Goal: Download file/media

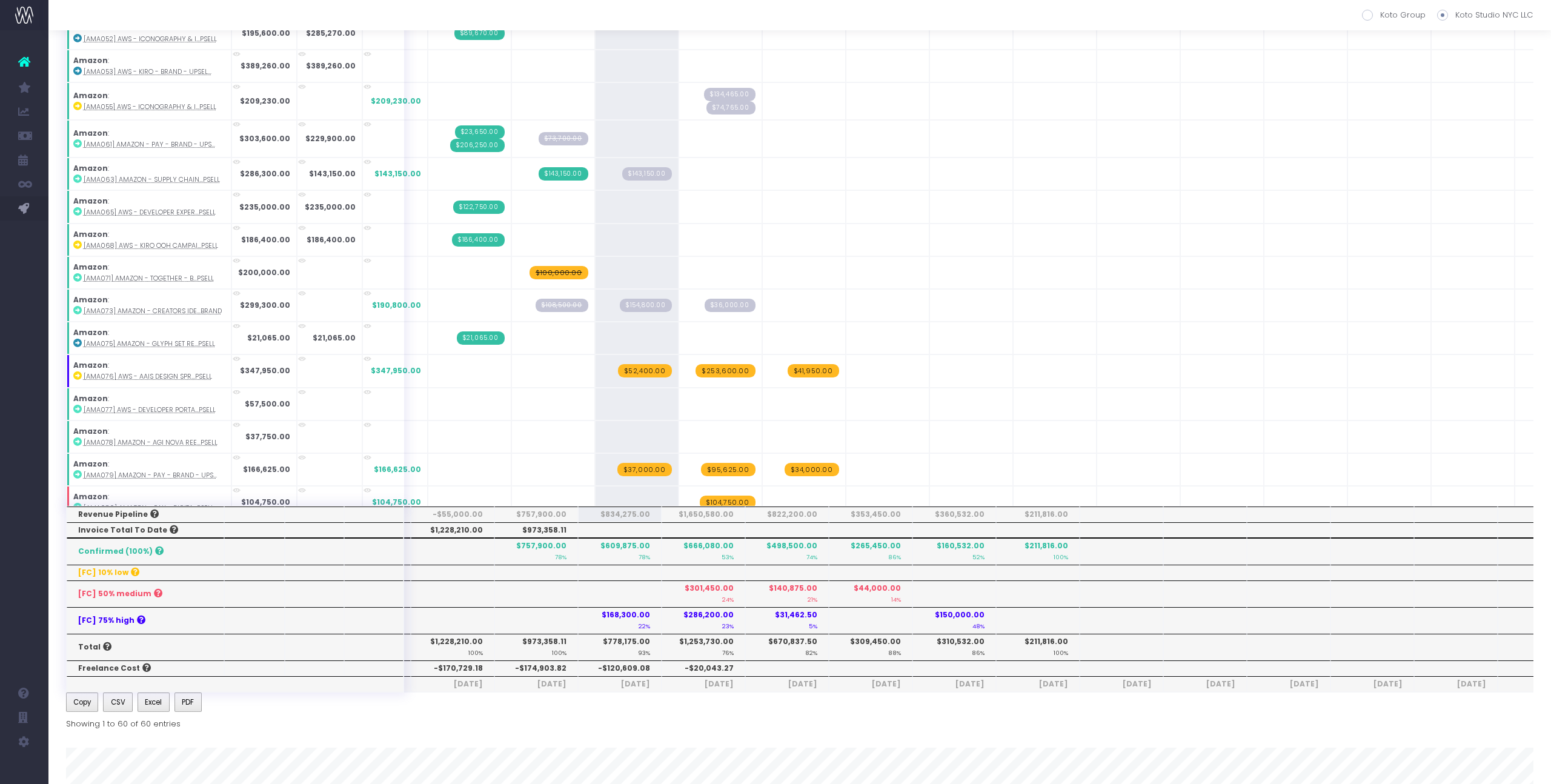
scroll to position [527, 0]
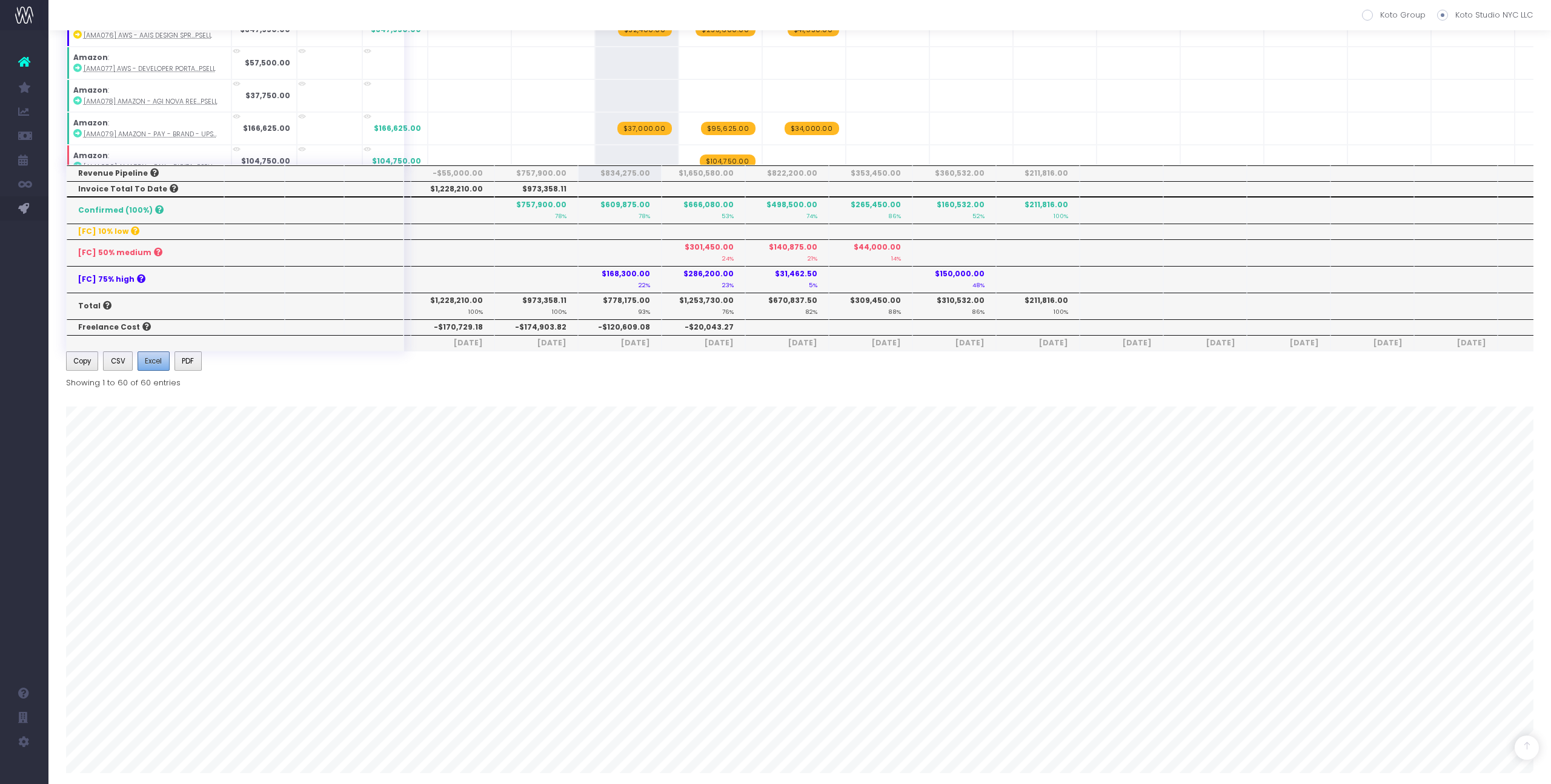
click at [159, 361] on span "Excel" at bounding box center [154, 361] width 17 height 11
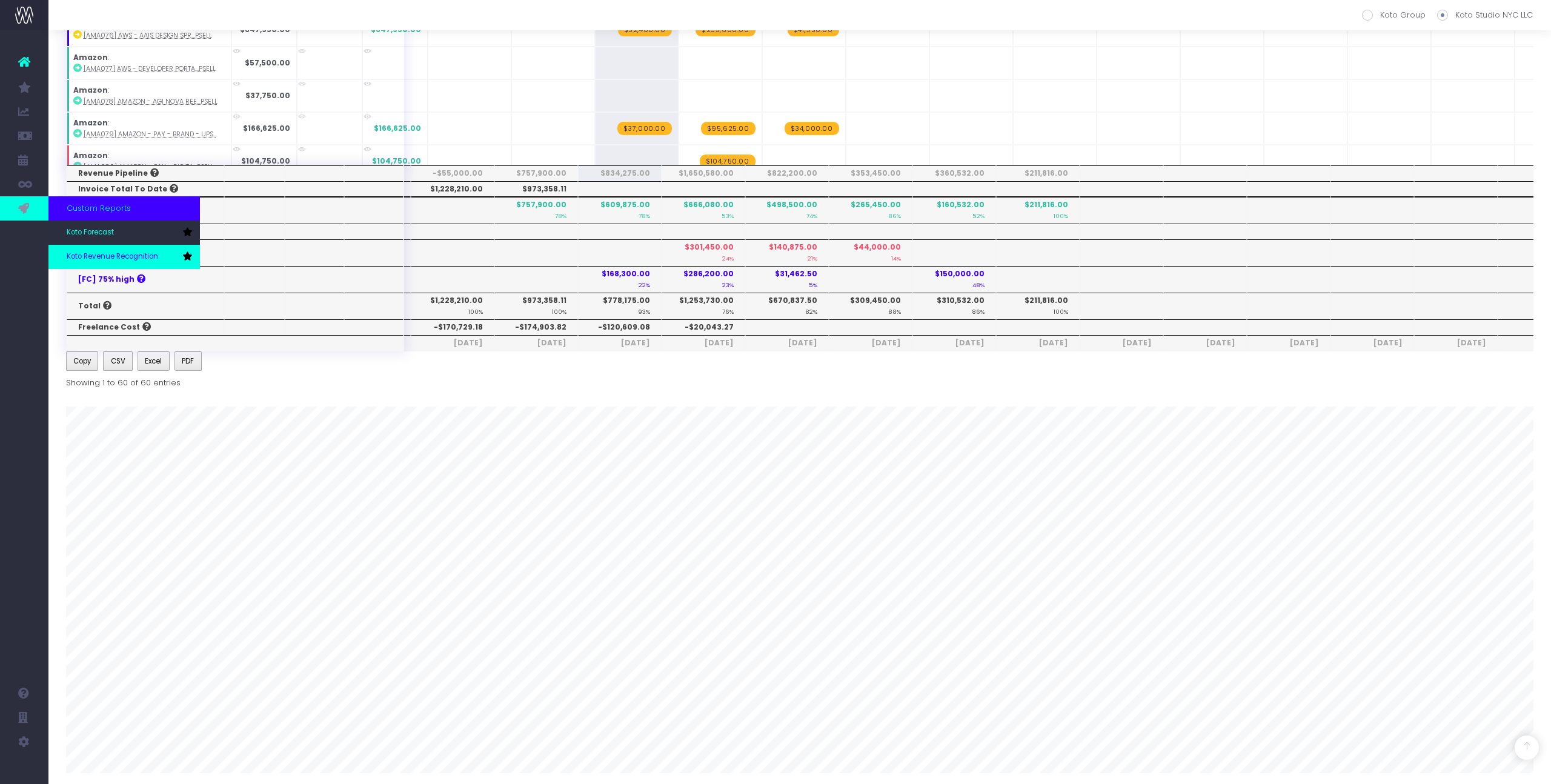
click at [111, 262] on link "Koto Revenue Recognition" at bounding box center [124, 257] width 152 height 24
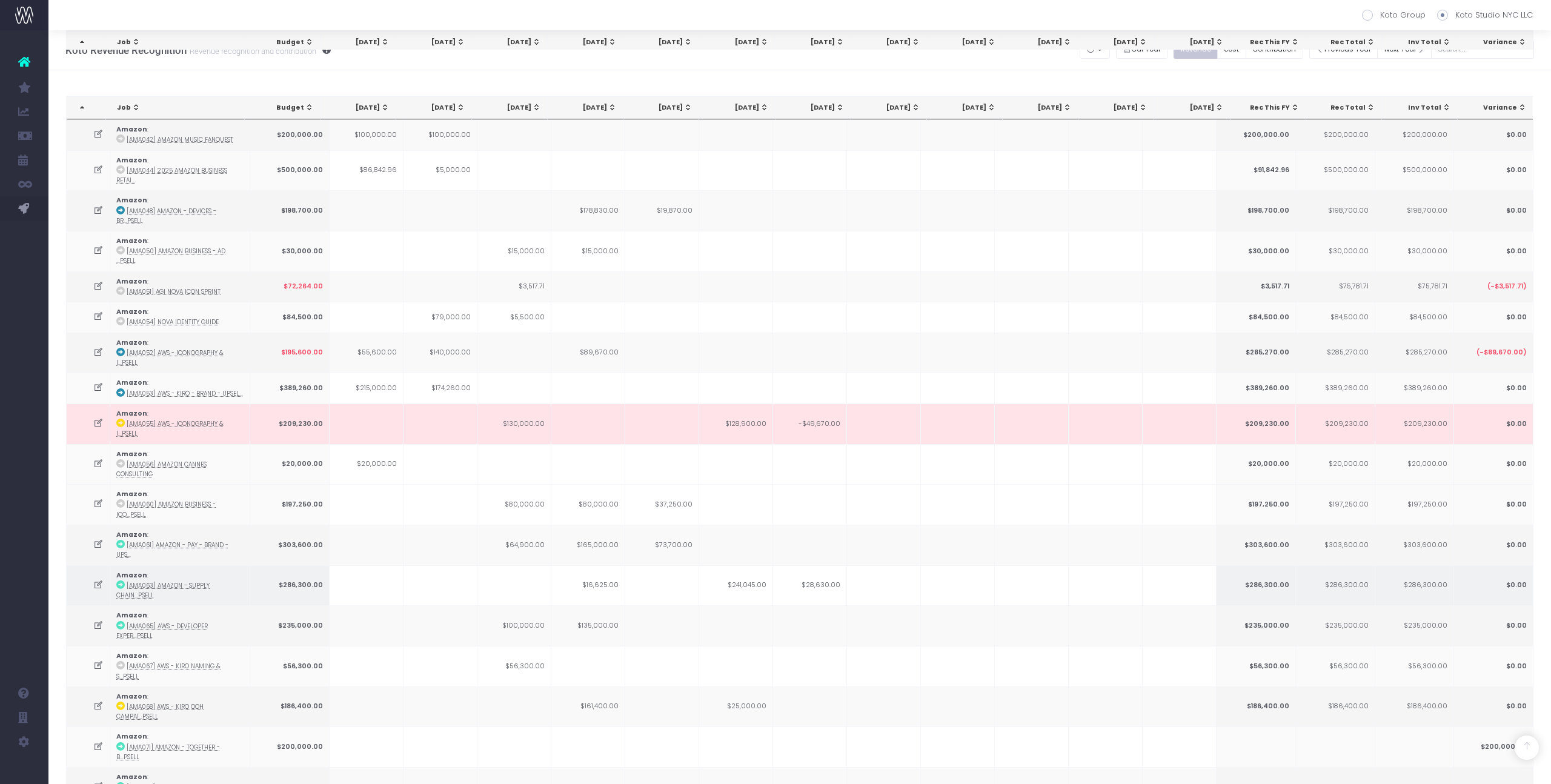
scroll to position [1040, 0]
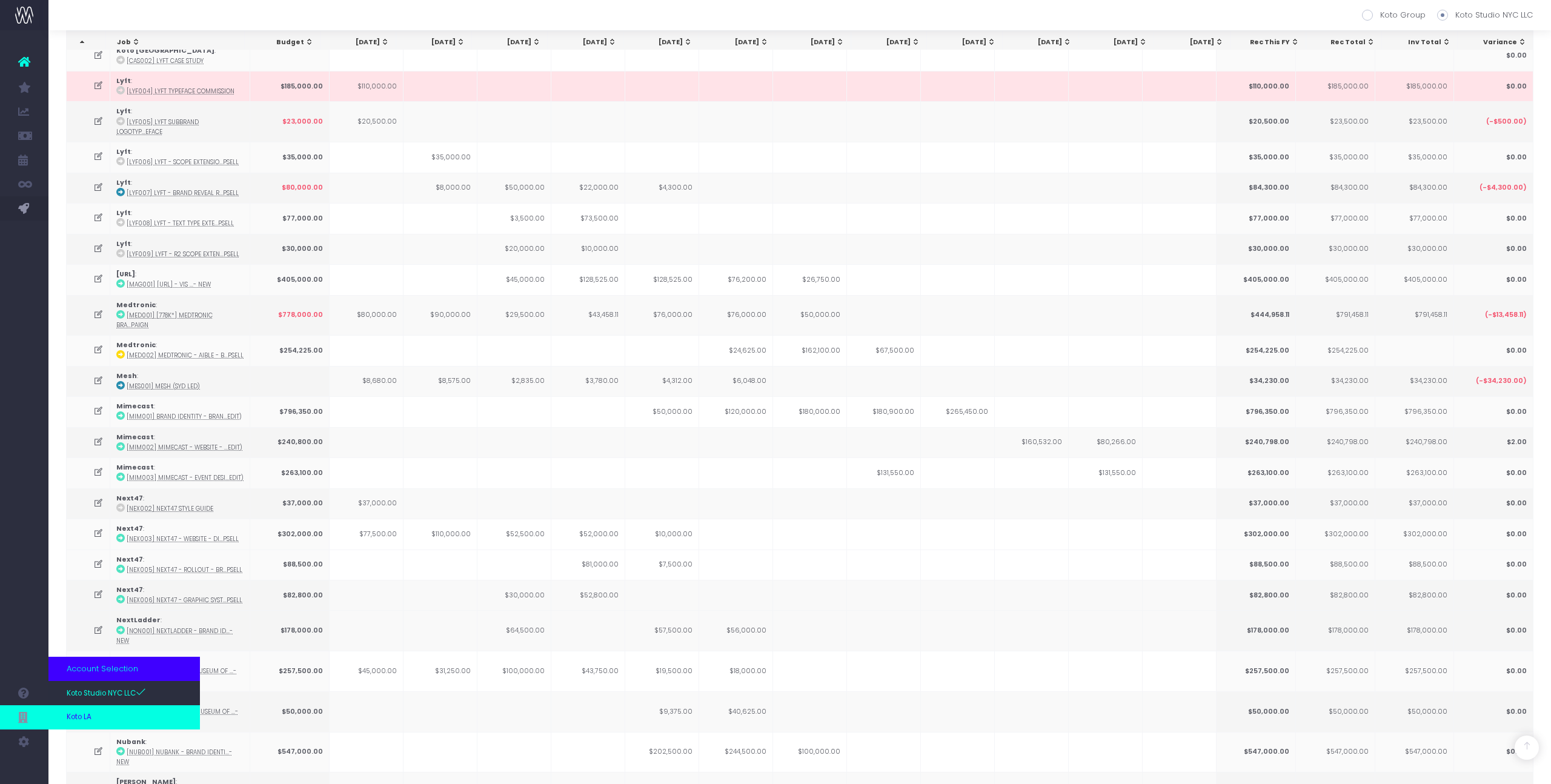
click at [81, 715] on span "Koto LA" at bounding box center [79, 717] width 25 height 11
